Goal: Task Accomplishment & Management: Manage account settings

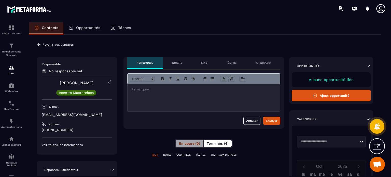
scroll to position [40, 0]
click at [219, 146] on button "Terminés (4)" at bounding box center [218, 143] width 28 height 7
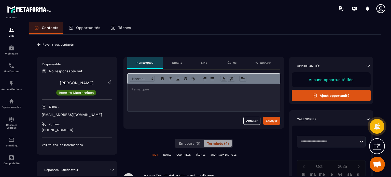
click at [256, 139] on div "**********" at bounding box center [204, 173] width 161 height 233
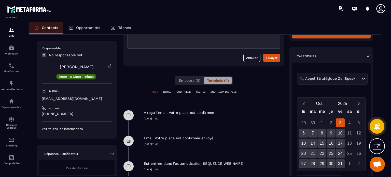
scroll to position [122, 0]
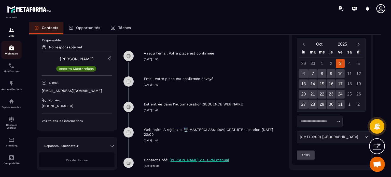
click at [4, 50] on div "Webinaire" at bounding box center [11, 50] width 20 height 10
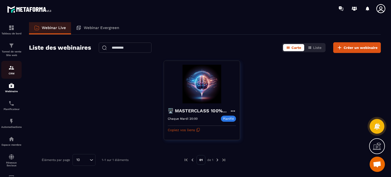
click at [12, 68] on img at bounding box center [11, 68] width 6 height 6
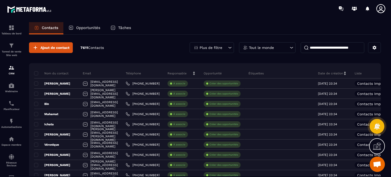
click at [382, 11] on icon at bounding box center [381, 9] width 10 height 10
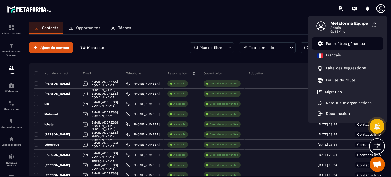
click at [354, 43] on p "Paramètres généraux" at bounding box center [345, 43] width 39 height 5
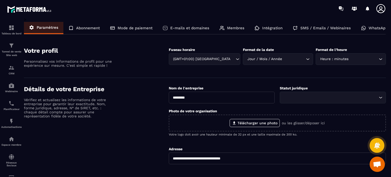
click at [329, 26] on p "SMS / Emails / Webinaires" at bounding box center [326, 28] width 50 height 5
